Goal: Task Accomplishment & Management: Use online tool/utility

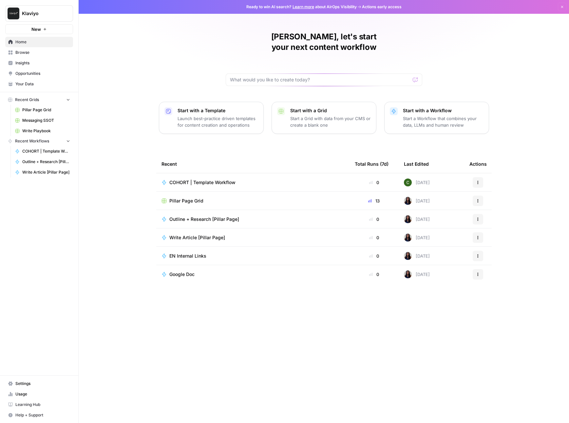
click at [33, 404] on span "Learning Hub" at bounding box center [42, 404] width 55 height 6
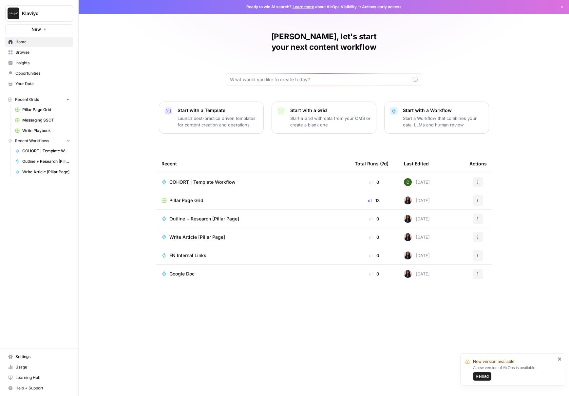
click at [488, 377] on span "Reload" at bounding box center [482, 377] width 13 height 6
click at [485, 375] on span "Reload" at bounding box center [482, 377] width 13 height 6
click at [43, 113] on link "Pillar Page Grid" at bounding box center [42, 110] width 61 height 10
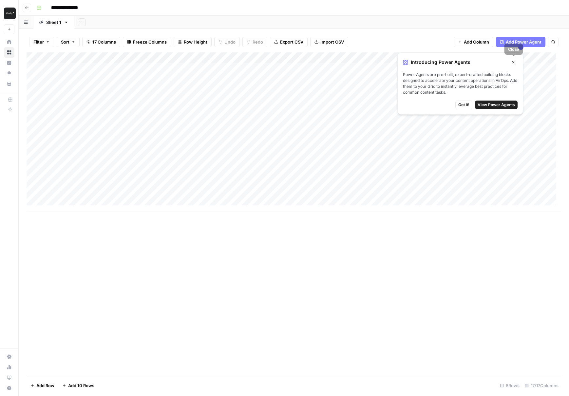
click at [512, 61] on icon "button" at bounding box center [514, 62] width 4 height 4
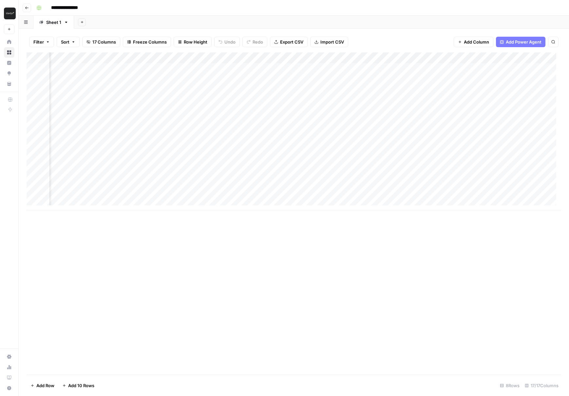
scroll to position [0, 96]
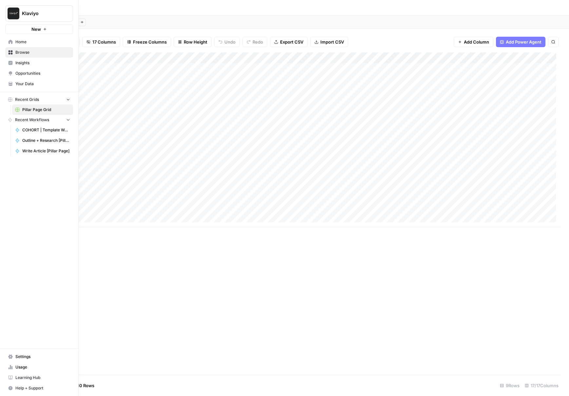
click at [10, 41] on icon at bounding box center [11, 42] width 4 height 4
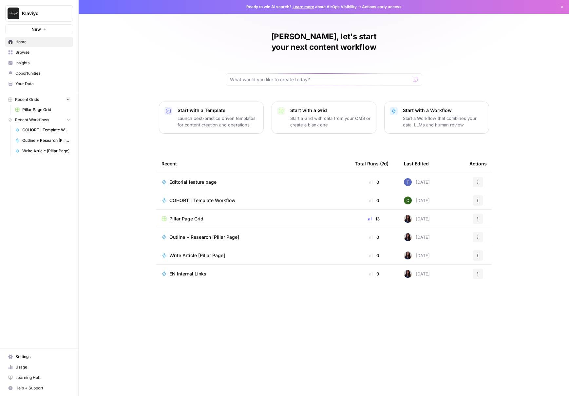
click at [40, 50] on span "Browse" at bounding box center [42, 53] width 55 height 6
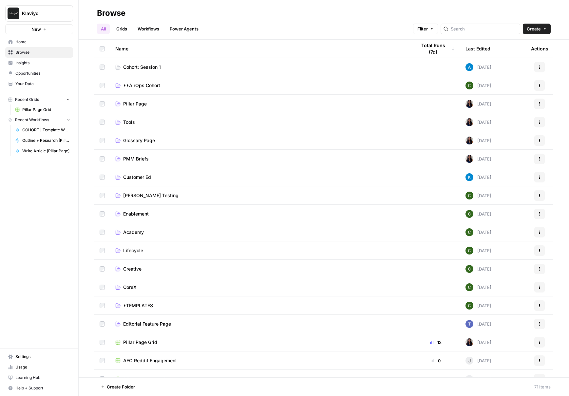
click at [139, 69] on span "Cohort: Session 1" at bounding box center [142, 67] width 38 height 7
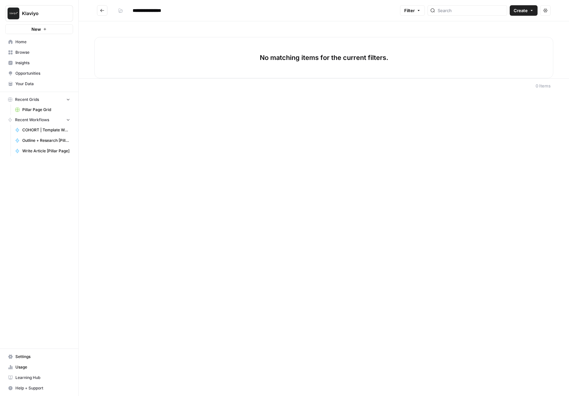
click at [105, 13] on button "Go back" at bounding box center [102, 10] width 10 height 10
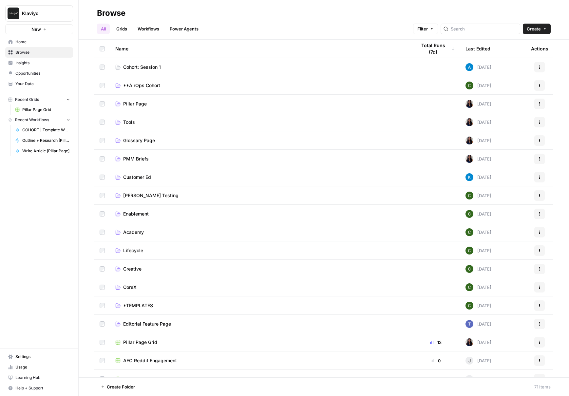
click at [141, 68] on span "Cohort: Session 1" at bounding box center [142, 67] width 38 height 7
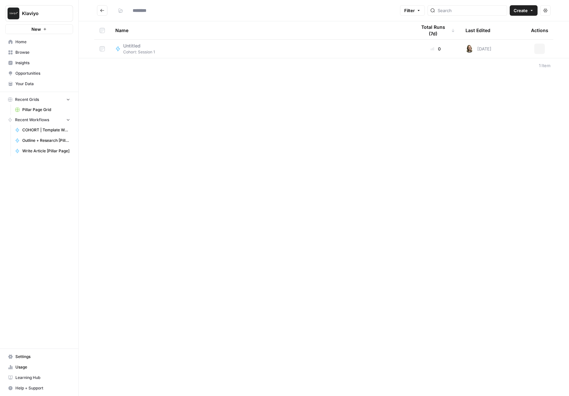
type input "**********"
drag, startPoint x: 526, startPoint y: 13, endPoint x: 526, endPoint y: 17, distance: 3.9
click at [526, 13] on span "Create" at bounding box center [521, 10] width 14 height 7
click at [525, 37] on span "Workflow" at bounding box center [511, 35] width 37 height 7
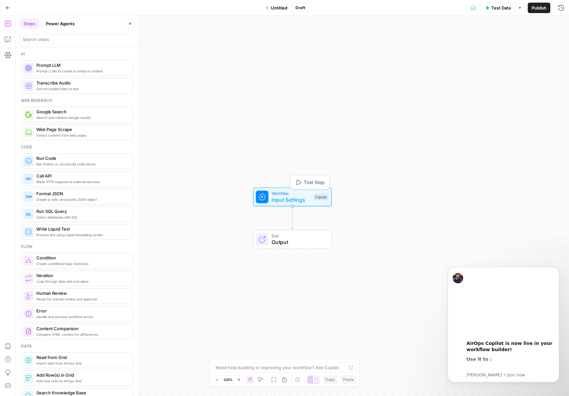
click at [288, 195] on span "Workflow" at bounding box center [291, 193] width 39 height 6
click at [493, 43] on span "Add Field" at bounding box center [495, 44] width 19 height 7
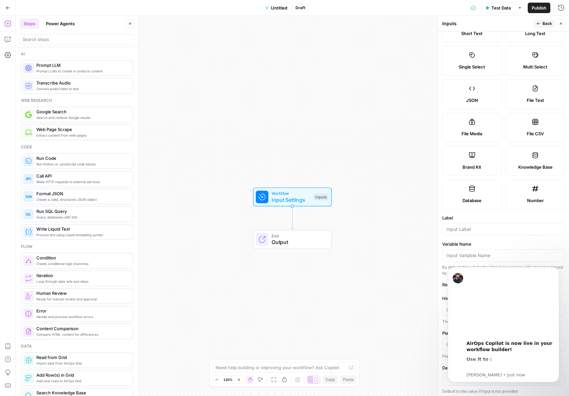
scroll to position [34, 0]
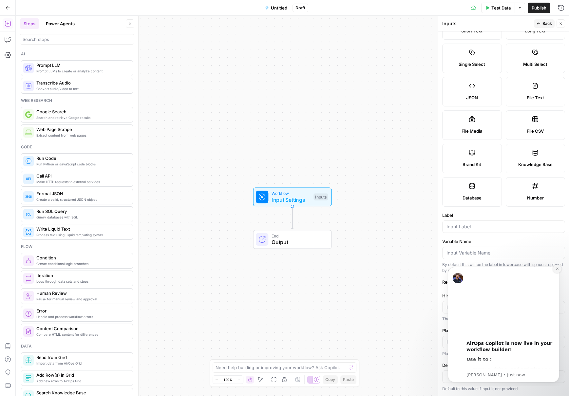
click at [557, 271] on button "Dismiss notification" at bounding box center [557, 269] width 9 height 9
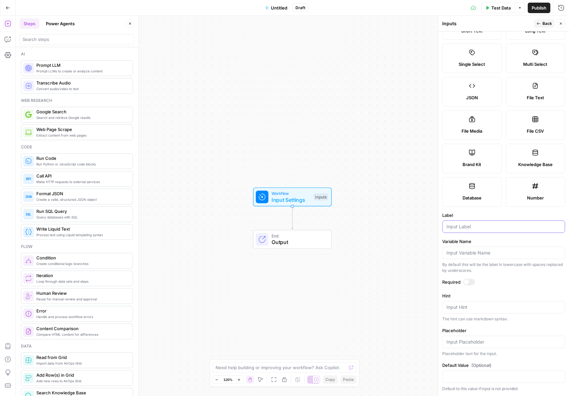
click at [464, 224] on input "Label" at bounding box center [504, 227] width 114 height 7
type input "Blog URL"
click at [490, 226] on input "Blog URL" at bounding box center [504, 227] width 114 height 7
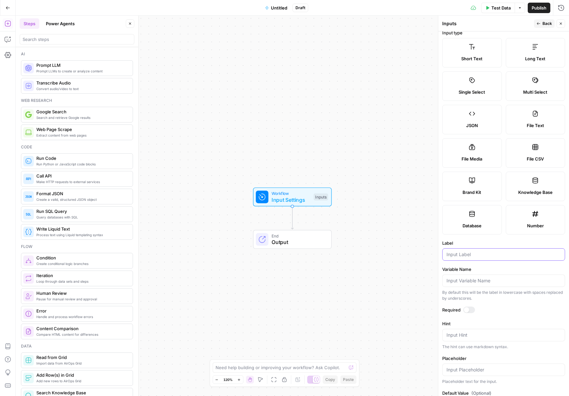
scroll to position [0, 0]
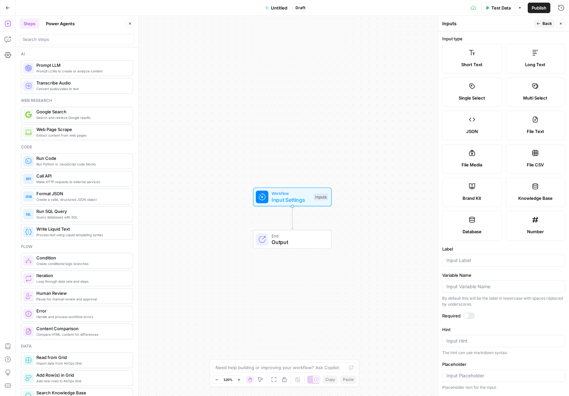
click at [480, 190] on label "Brand Kit" at bounding box center [473, 193] width 60 height 30
click at [478, 260] on input "Label" at bounding box center [504, 260] width 114 height 7
type input "Brand Kit"
click at [488, 339] on input "Placeholder" at bounding box center [504, 341] width 114 height 7
click at [540, 24] on icon "button" at bounding box center [539, 24] width 4 height 4
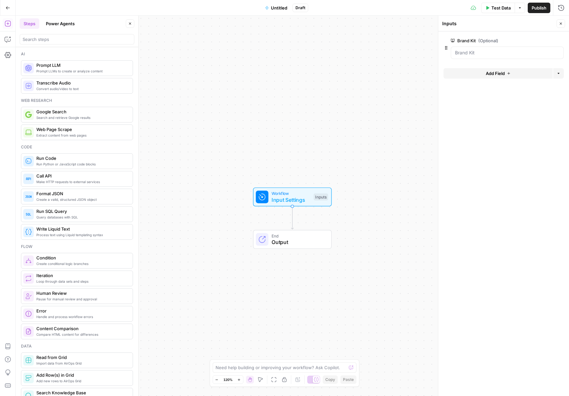
click at [505, 72] on span "Add Field" at bounding box center [495, 73] width 19 height 7
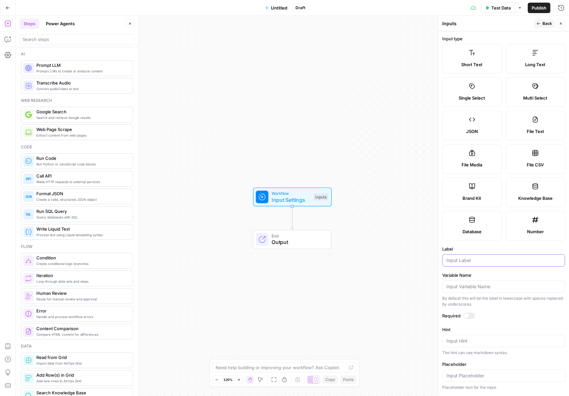
click at [475, 258] on input "Label" at bounding box center [504, 260] width 114 height 7
type input "Blog URL"
click at [493, 34] on form "Input type Short Text Long Text Single Select Multi Select JSON File Text File …" at bounding box center [504, 213] width 131 height 365
click at [538, 23] on icon "button" at bounding box center [538, 23] width 3 height 3
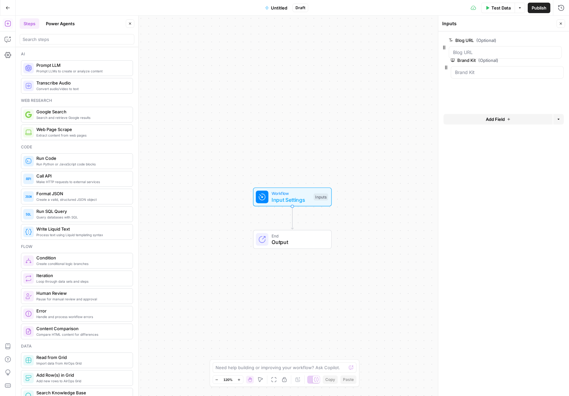
drag, startPoint x: 445, startPoint y: 75, endPoint x: 443, endPoint y: 45, distance: 29.9
